Goal: Entertainment & Leisure: Consume media (video, audio)

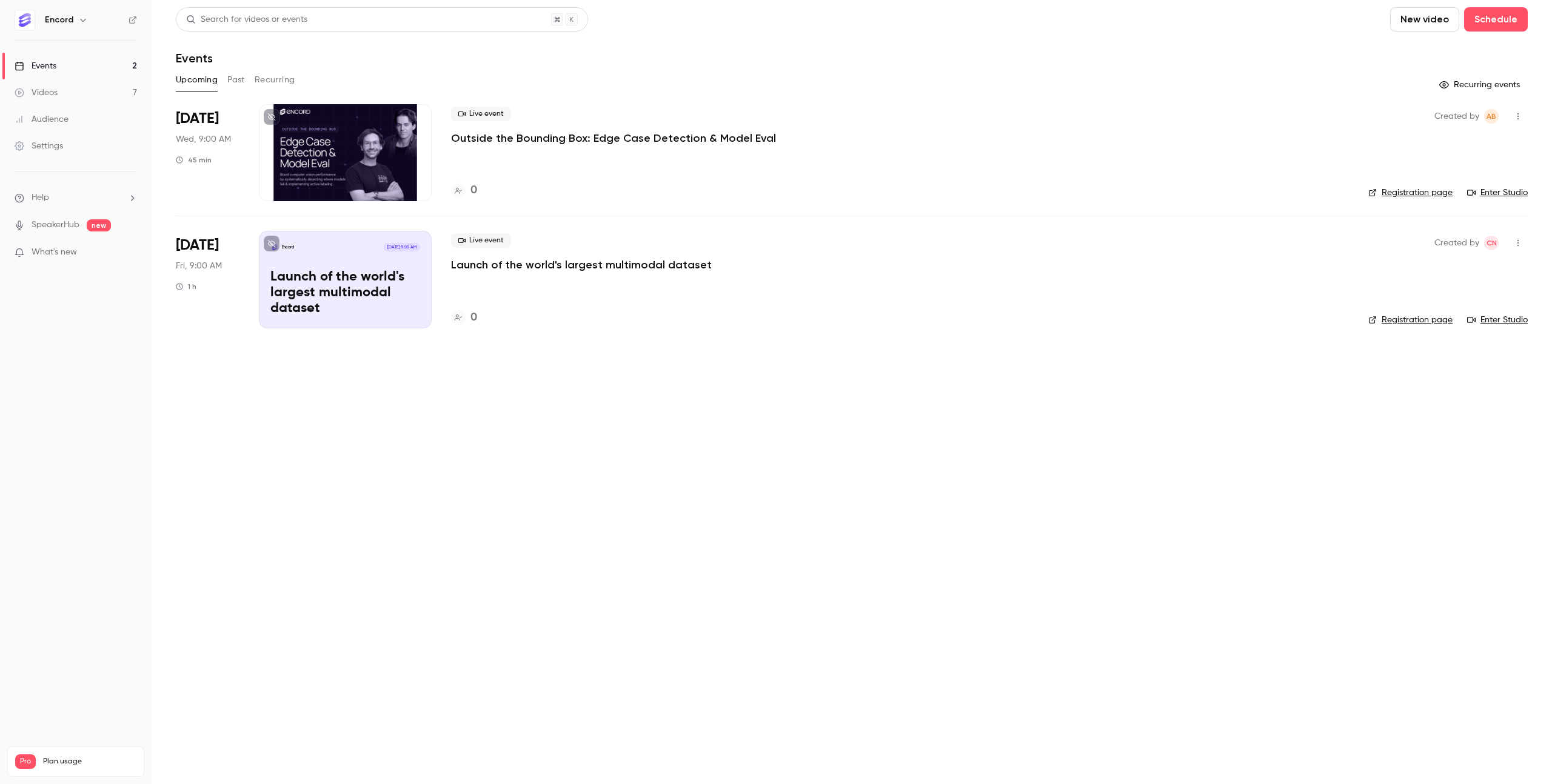
click at [598, 138] on p "Outside the Bounding Box: Edge Case Detection & Model Eval" at bounding box center [613, 138] width 325 height 14
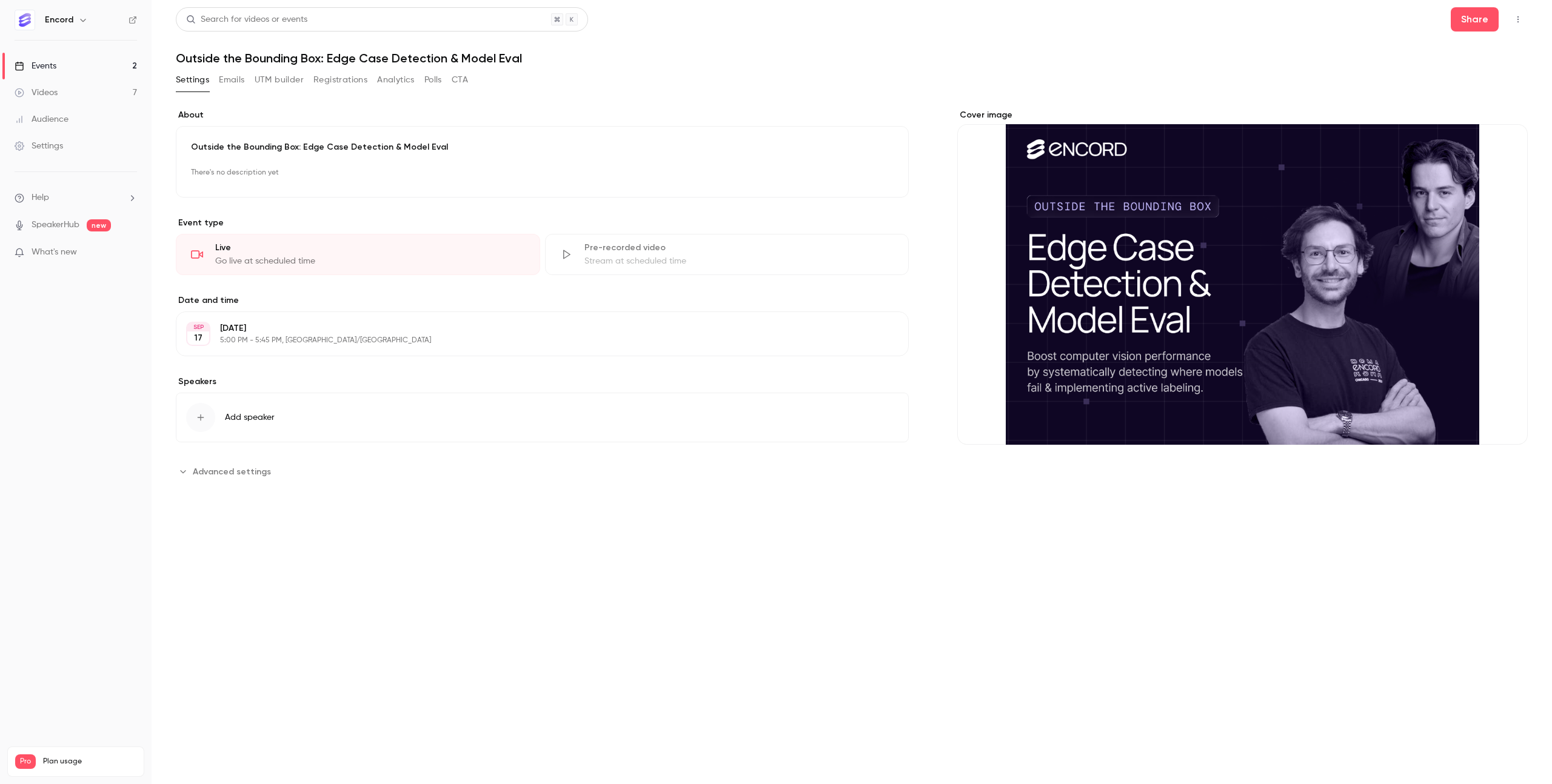
click at [91, 63] on link "Events 2" at bounding box center [75, 66] width 151 height 27
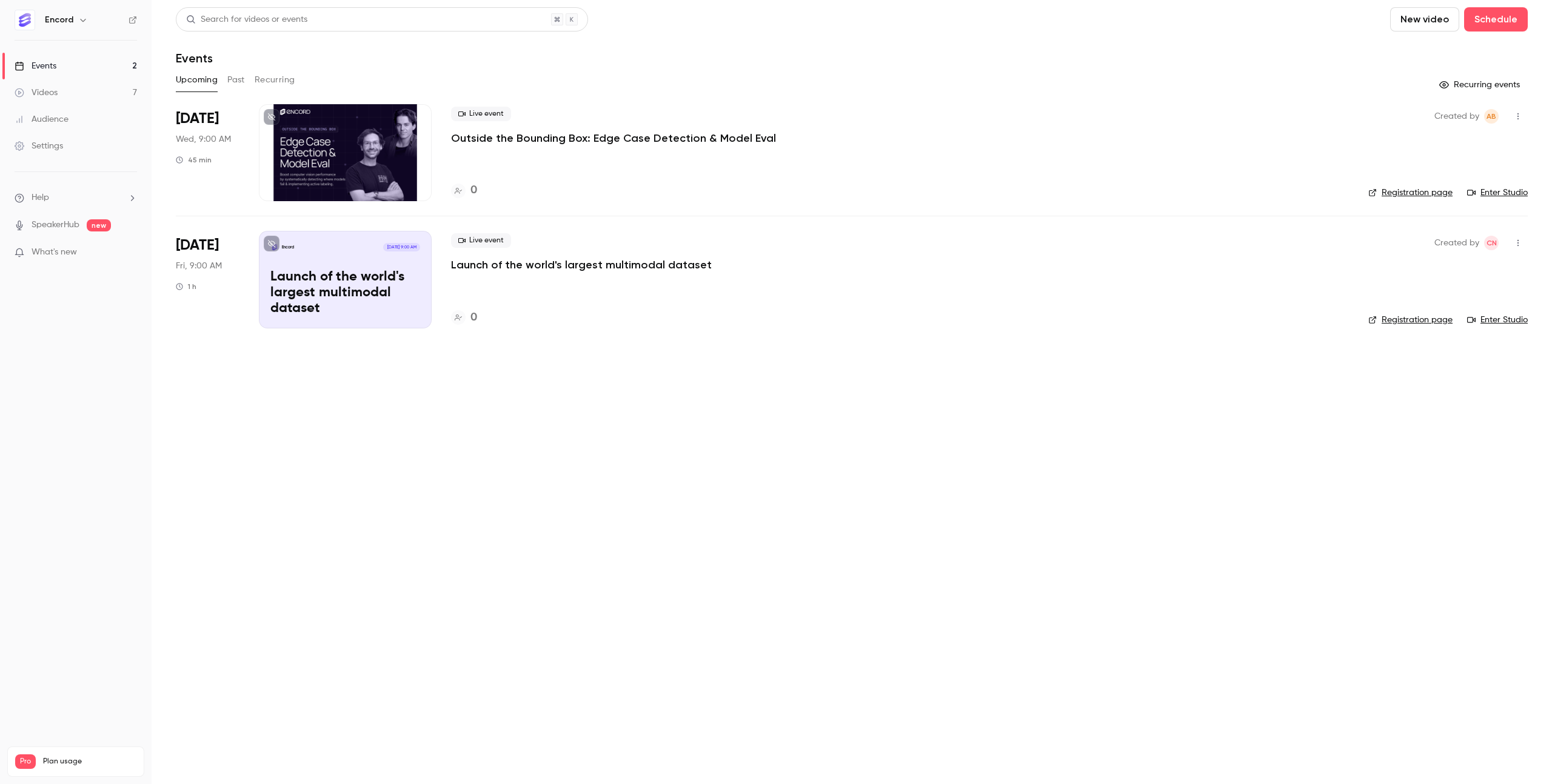
click at [69, 97] on link "Videos 7" at bounding box center [75, 93] width 151 height 27
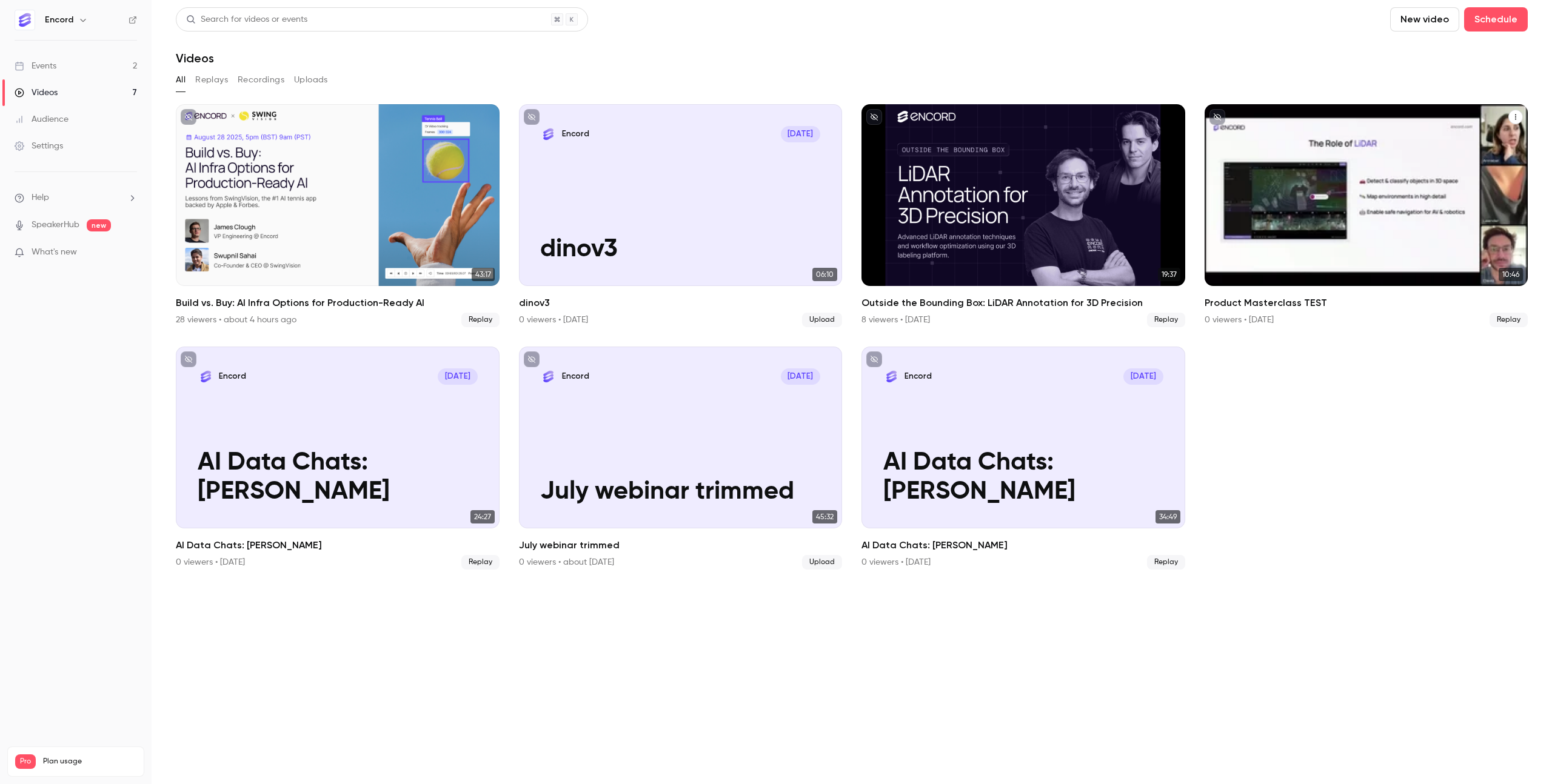
click at [1254, 299] on h2 "Product Masterclass TEST" at bounding box center [1366, 302] width 324 height 14
